Goal: Find specific page/section: Find specific page/section

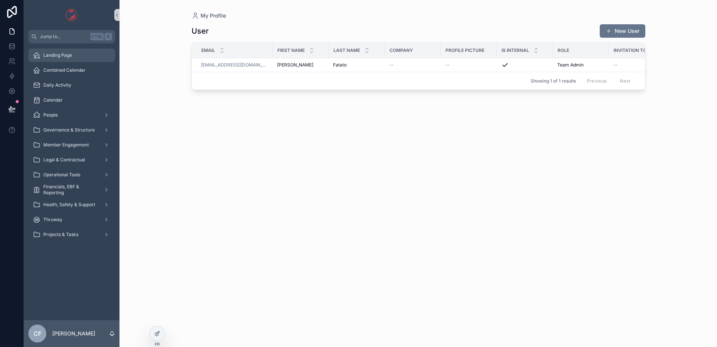
click at [69, 58] on div "Landing Page" at bounding box center [72, 55] width 78 height 12
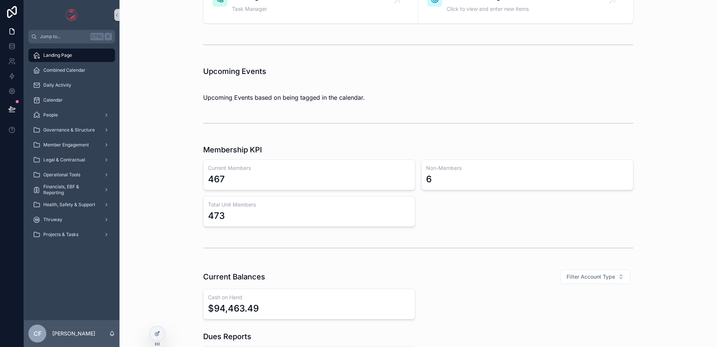
scroll to position [149, 0]
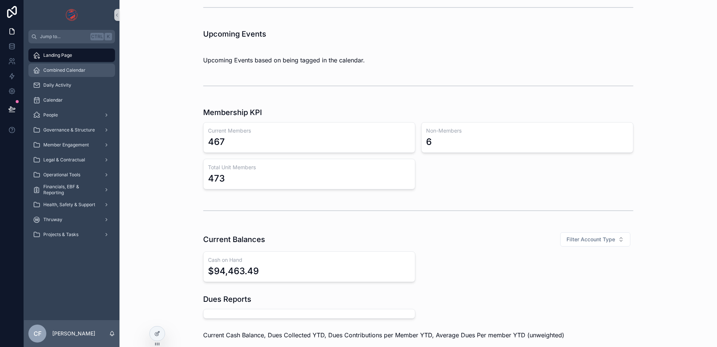
click at [50, 68] on span "Combined Calendar" at bounding box center [64, 70] width 42 height 6
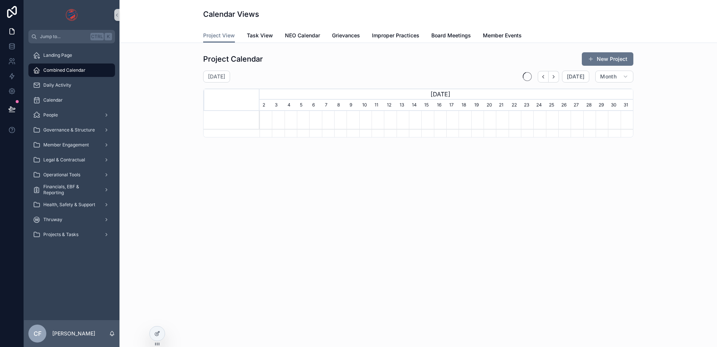
scroll to position [0, 373]
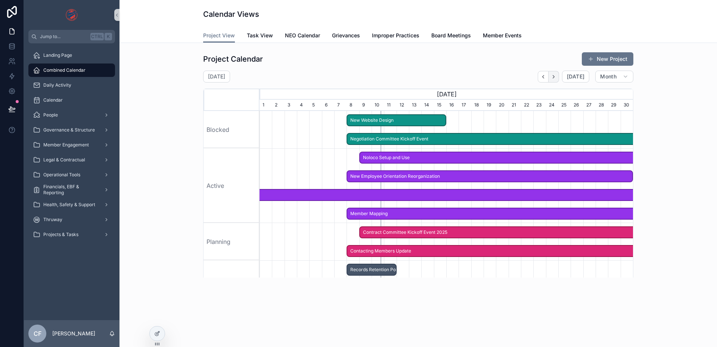
click at [556, 76] on icon "scrollable content" at bounding box center [554, 77] width 6 height 6
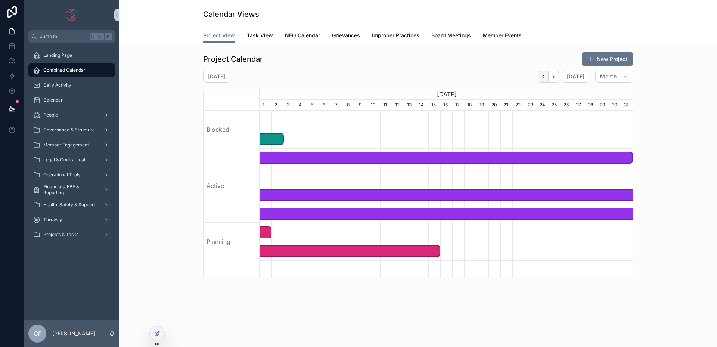
click at [541, 75] on button "scrollable content" at bounding box center [543, 77] width 11 height 12
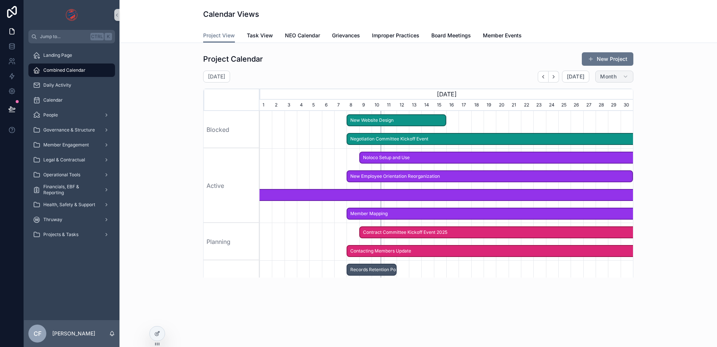
click at [611, 78] on span "Month" at bounding box center [608, 76] width 16 height 7
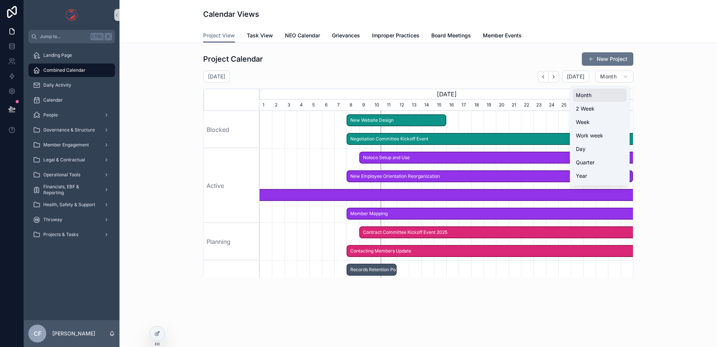
click at [593, 99] on button "Month" at bounding box center [600, 94] width 54 height 13
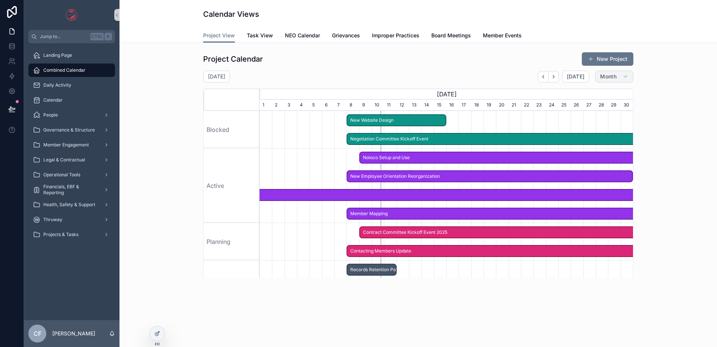
click at [610, 78] on span "Month" at bounding box center [608, 76] width 16 height 7
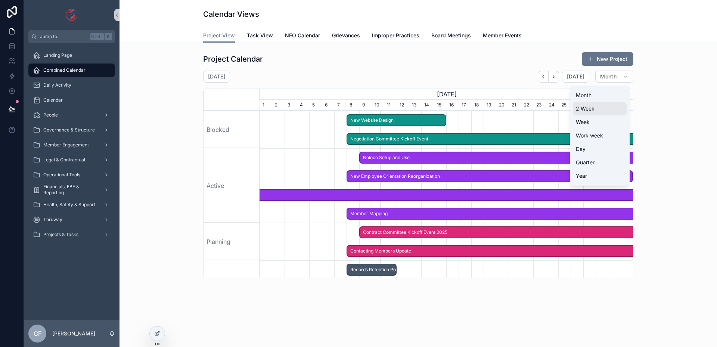
click at [594, 108] on span "2 Week" at bounding box center [585, 108] width 19 height 7
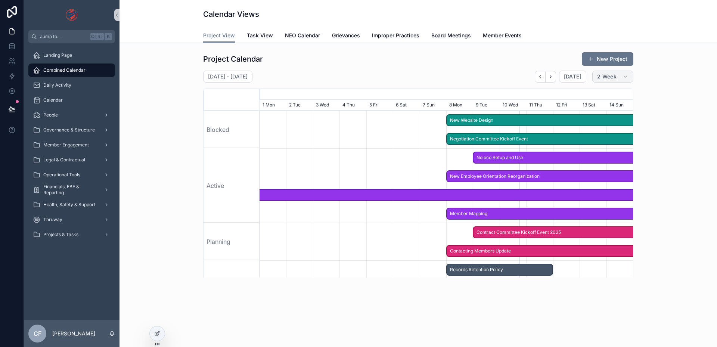
click at [609, 79] on span "2 Week" at bounding box center [606, 76] width 19 height 7
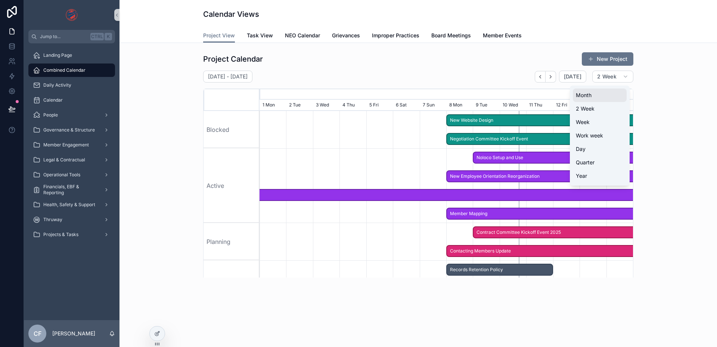
click at [603, 92] on button "Month" at bounding box center [600, 94] width 54 height 13
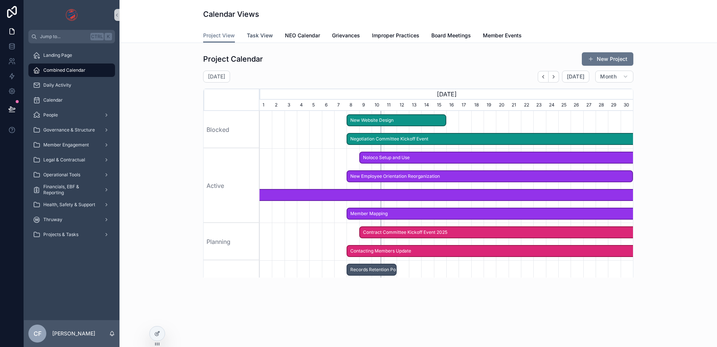
click at [250, 29] on link "Task View" at bounding box center [260, 36] width 26 height 15
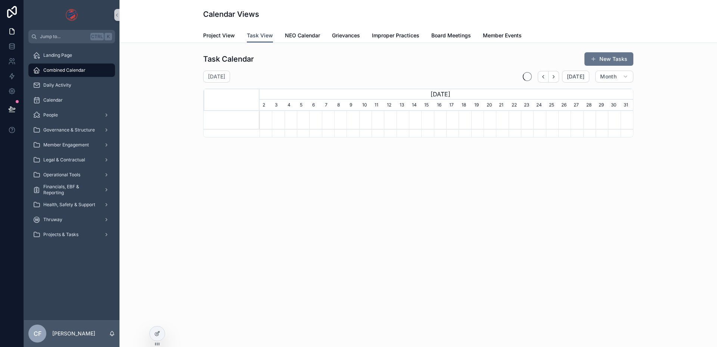
scroll to position [0, 373]
click at [292, 34] on span "NEO Calendar" at bounding box center [302, 35] width 35 height 7
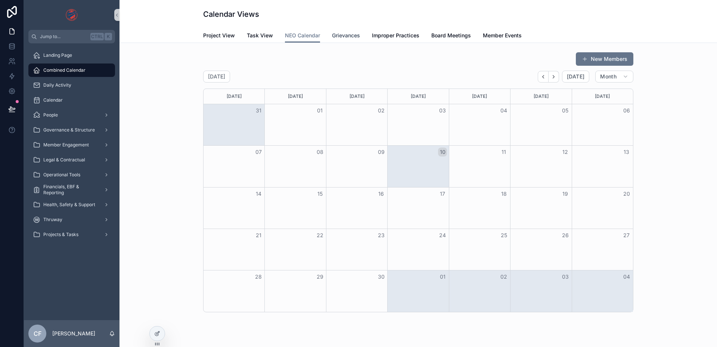
click at [343, 32] on span "Grievances" at bounding box center [346, 35] width 28 height 7
click at [380, 37] on span "Improper Practices" at bounding box center [395, 35] width 47 height 7
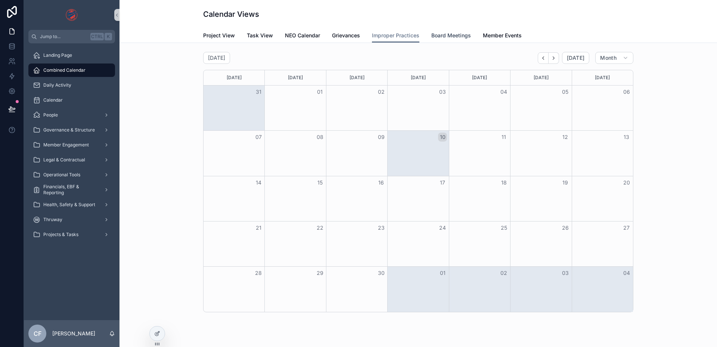
click at [440, 34] on span "Board Meetings" at bounding box center [451, 35] width 40 height 7
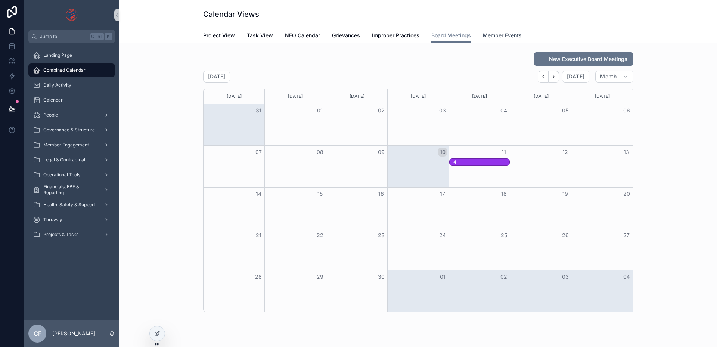
click at [487, 34] on span "Member Events" at bounding box center [502, 35] width 39 height 7
click at [219, 32] on span "Project View" at bounding box center [219, 35] width 32 height 7
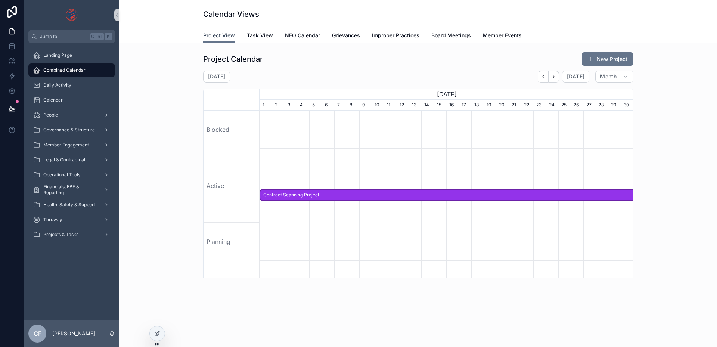
scroll to position [0, 373]
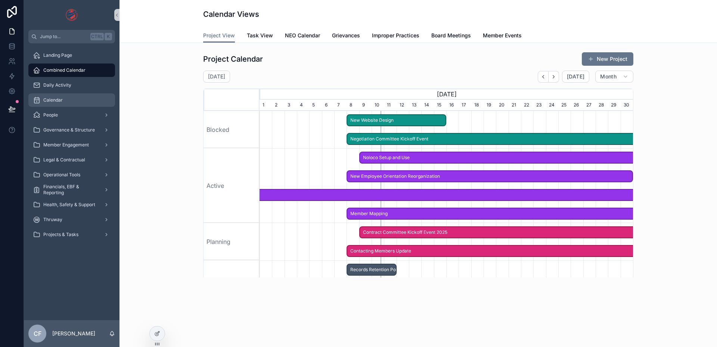
click at [72, 99] on div "Calendar" at bounding box center [72, 100] width 78 height 12
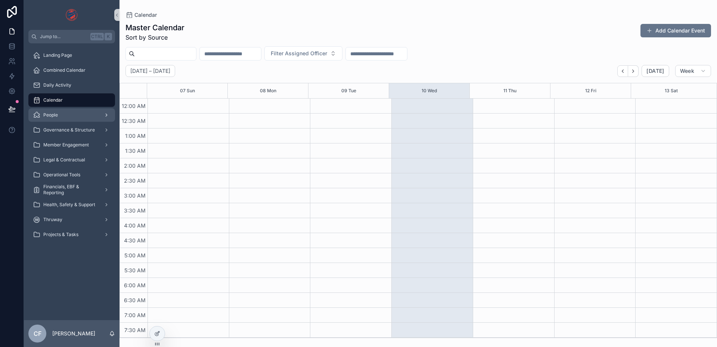
click at [70, 113] on div "People" at bounding box center [72, 115] width 78 height 12
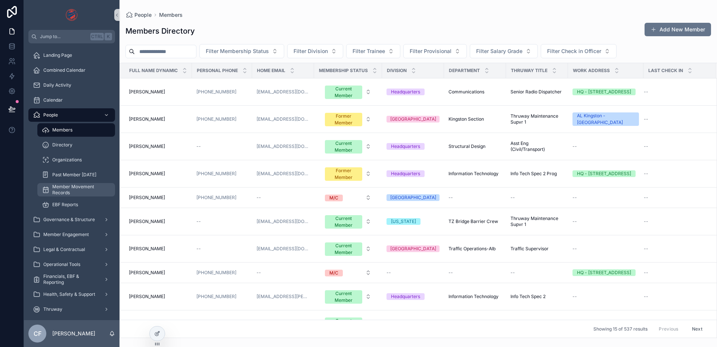
click at [74, 192] on span "Member Movement Records" at bounding box center [79, 190] width 55 height 12
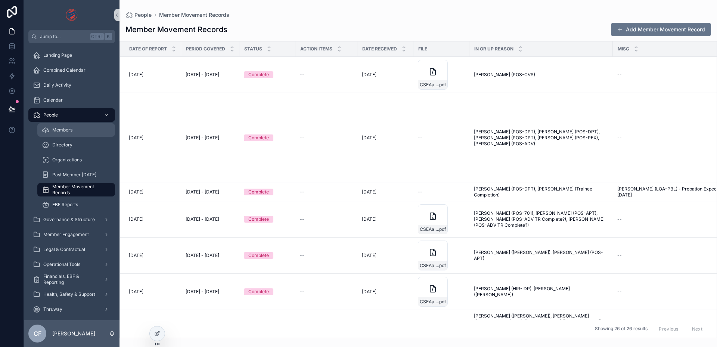
click at [74, 130] on div "Members" at bounding box center [76, 130] width 69 height 12
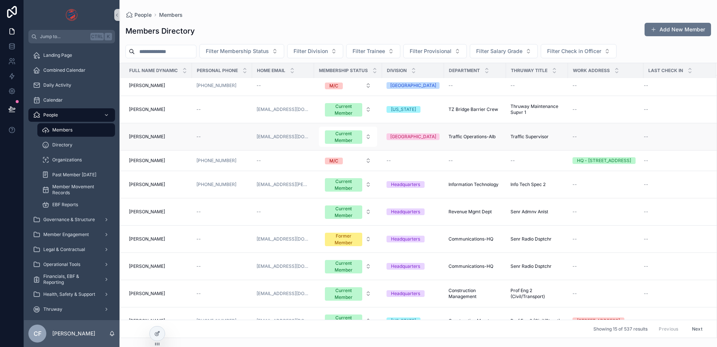
scroll to position [154, 0]
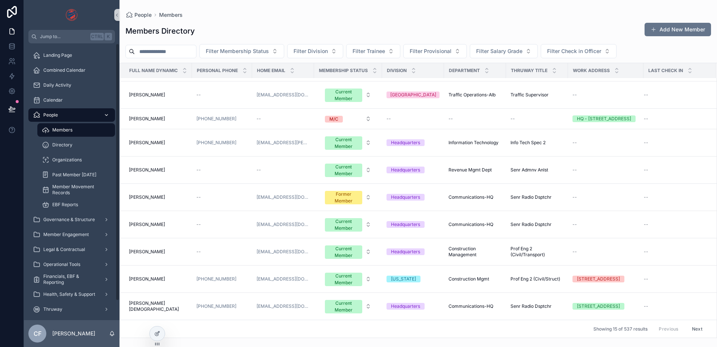
click at [90, 113] on div "People" at bounding box center [72, 115] width 78 height 12
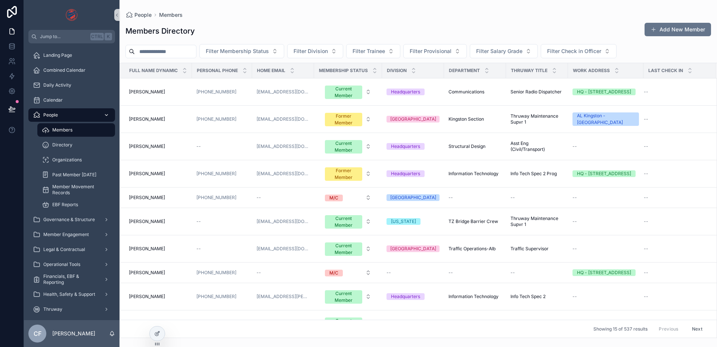
click at [105, 116] on icon "scrollable content" at bounding box center [106, 114] width 5 height 5
click at [108, 117] on icon "scrollable content" at bounding box center [106, 114] width 5 height 5
click at [83, 159] on div "Organizations" at bounding box center [76, 160] width 69 height 12
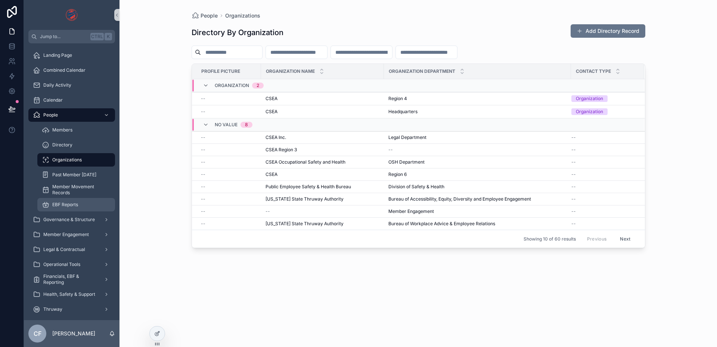
click at [66, 202] on span "EBF Reports" at bounding box center [65, 205] width 26 height 6
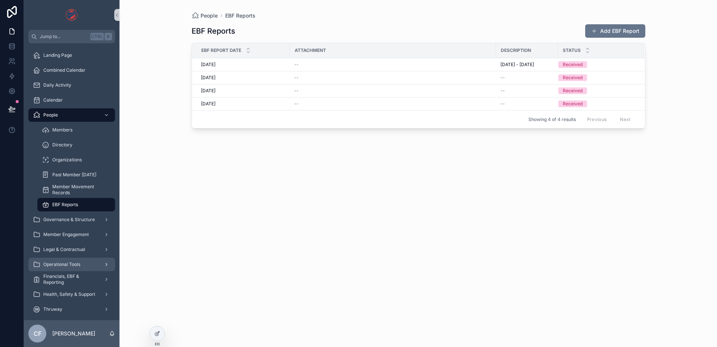
click at [72, 264] on span "Operational Tools" at bounding box center [61, 264] width 37 height 6
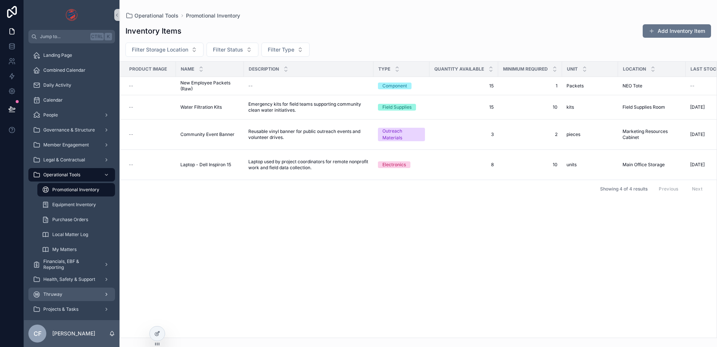
click at [63, 292] on div "Thruway" at bounding box center [72, 294] width 78 height 12
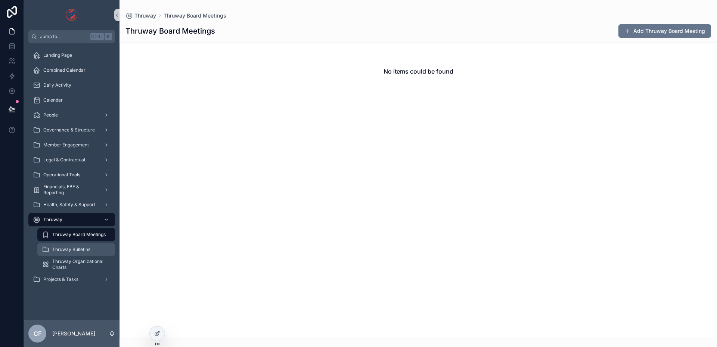
click at [84, 253] on div "Thruway Bulletins" at bounding box center [76, 249] width 69 height 12
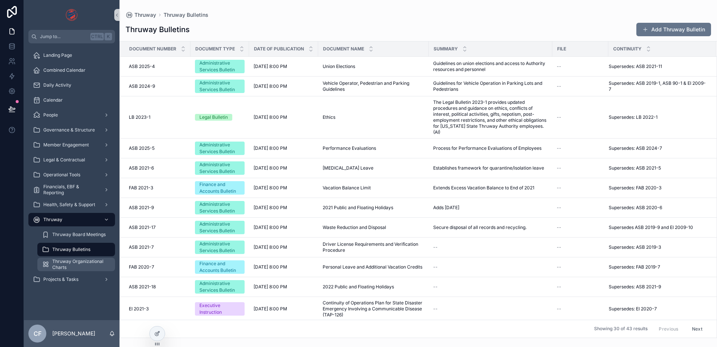
click at [87, 264] on span "Thruway Organizational Charts" at bounding box center [79, 264] width 55 height 12
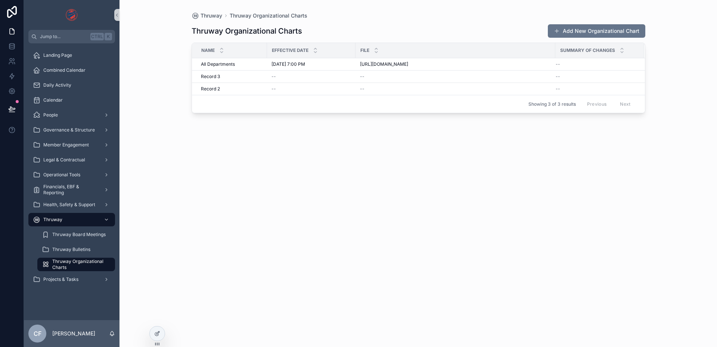
click at [91, 242] on div "Thruway Board Meetings" at bounding box center [76, 234] width 87 height 15
click at [88, 246] on div "Thruway Bulletins" at bounding box center [76, 249] width 69 height 12
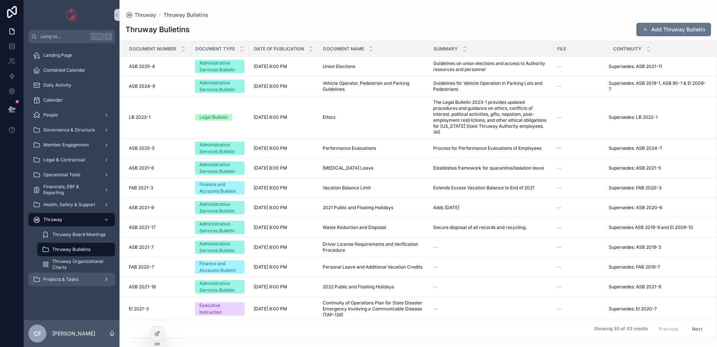
click at [62, 279] on span "Projects & Tasks" at bounding box center [60, 279] width 35 height 6
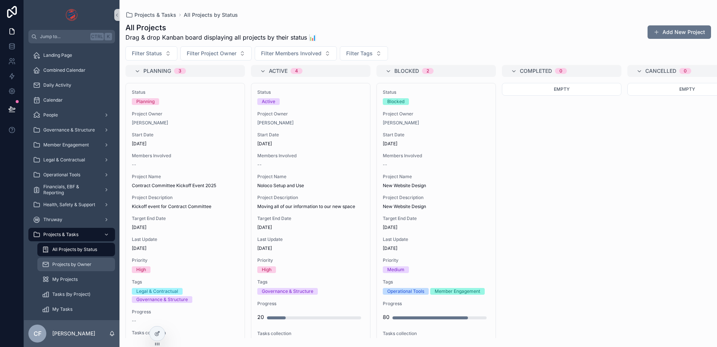
click at [73, 264] on span "Projects by Owner" at bounding box center [71, 264] width 39 height 6
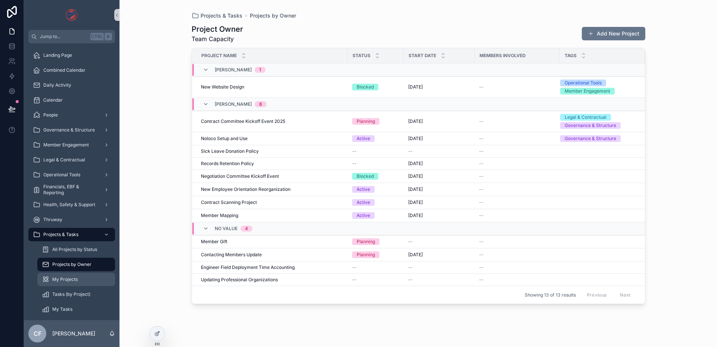
click at [68, 280] on span "My Projects" at bounding box center [64, 279] width 25 height 6
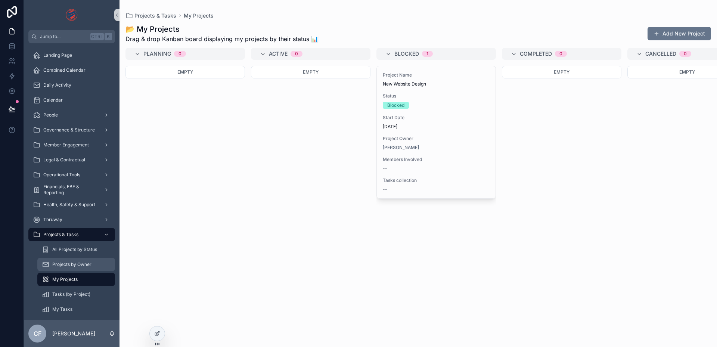
click at [66, 265] on span "Projects by Owner" at bounding box center [71, 264] width 39 height 6
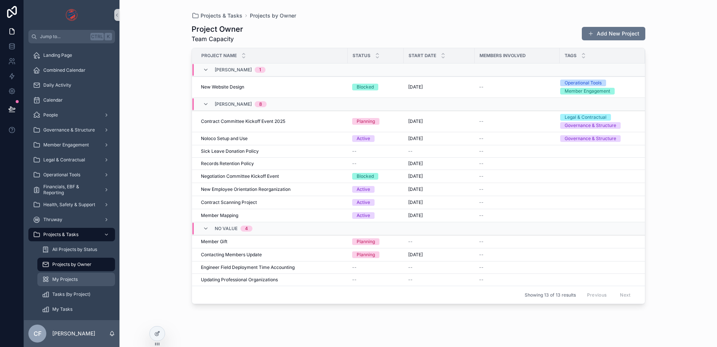
click at [68, 274] on div "My Projects" at bounding box center [76, 279] width 69 height 12
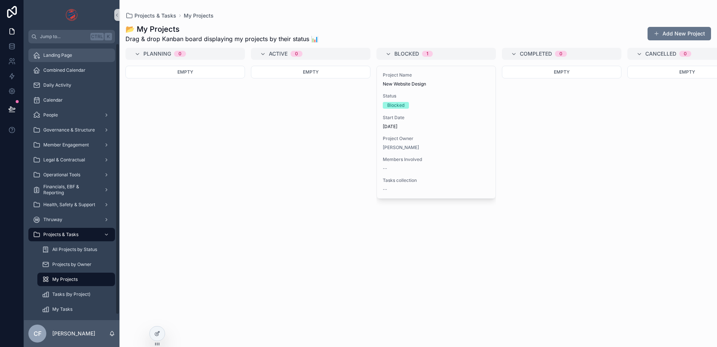
click at [66, 57] on span "Landing Page" at bounding box center [57, 55] width 29 height 6
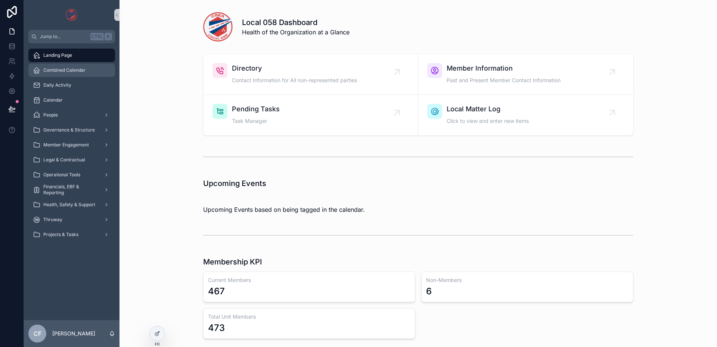
click at [67, 70] on span "Combined Calendar" at bounding box center [64, 70] width 42 height 6
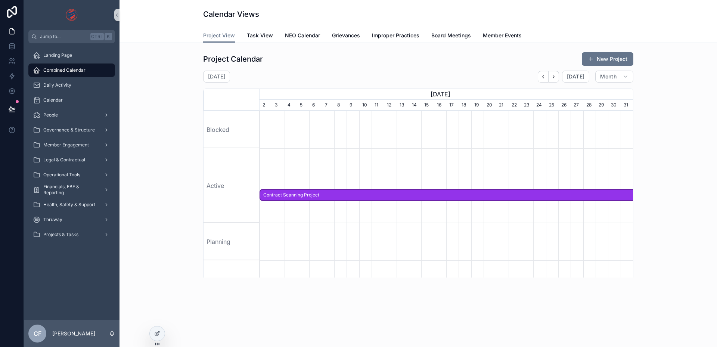
scroll to position [0, 373]
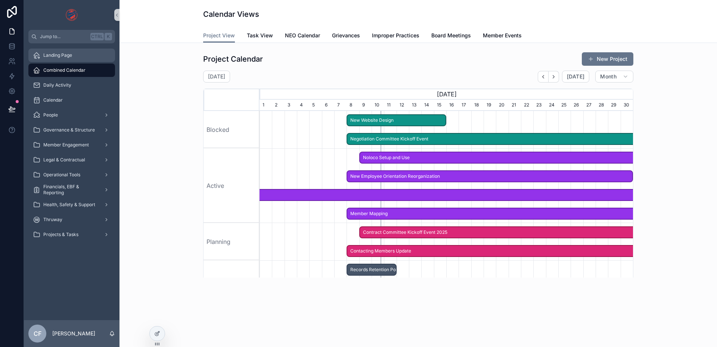
click at [66, 57] on span "Landing Page" at bounding box center [57, 55] width 29 height 6
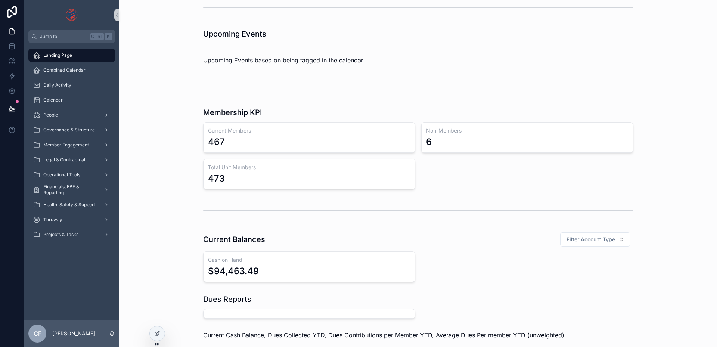
scroll to position [261, 0]
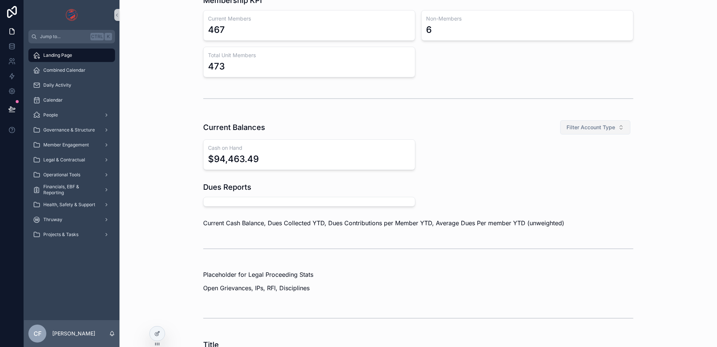
click at [611, 131] on button "Filter Account Type" at bounding box center [595, 127] width 70 height 14
click at [564, 170] on div "Savings" at bounding box center [592, 170] width 90 height 12
click at [602, 127] on span "Savings" at bounding box center [605, 127] width 20 height 7
click at [577, 156] on div "None" at bounding box center [607, 158] width 90 height 12
click at [590, 133] on button "Filter Account Type" at bounding box center [595, 127] width 70 height 14
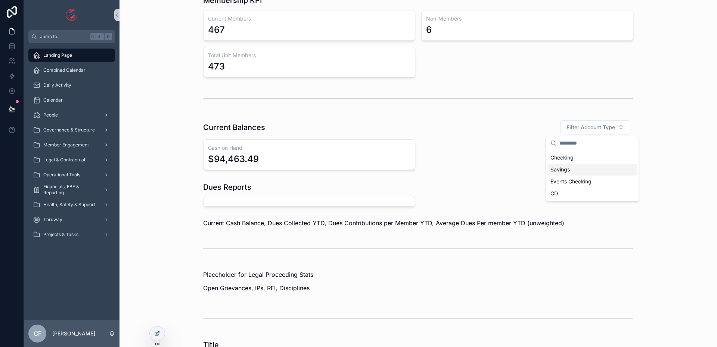
click at [571, 165] on div "Savings" at bounding box center [592, 170] width 90 height 12
click at [600, 124] on span "Savings" at bounding box center [605, 127] width 20 height 7
click at [583, 190] on div "Events Checking" at bounding box center [607, 193] width 90 height 12
click at [596, 129] on span "Events Checking" at bounding box center [594, 127] width 42 height 7
drag, startPoint x: 567, startPoint y: 169, endPoint x: 569, endPoint y: 159, distance: 10.6
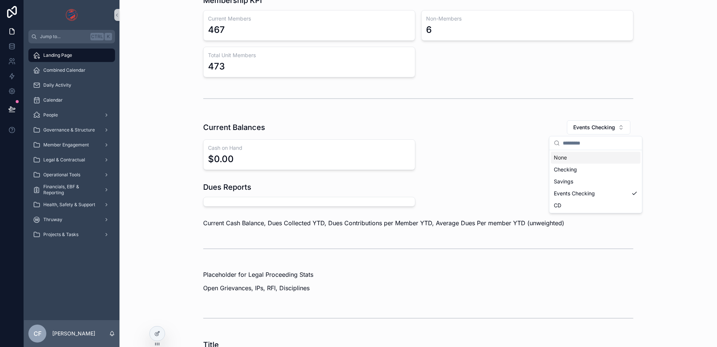
click at [569, 159] on div "None Checking Savings Events Checking CD" at bounding box center [596, 182] width 90 height 60
click at [569, 159] on div "None" at bounding box center [596, 158] width 90 height 12
click at [68, 83] on span "Daily Activity" at bounding box center [57, 85] width 28 height 6
